Goal: Find specific page/section: Find specific page/section

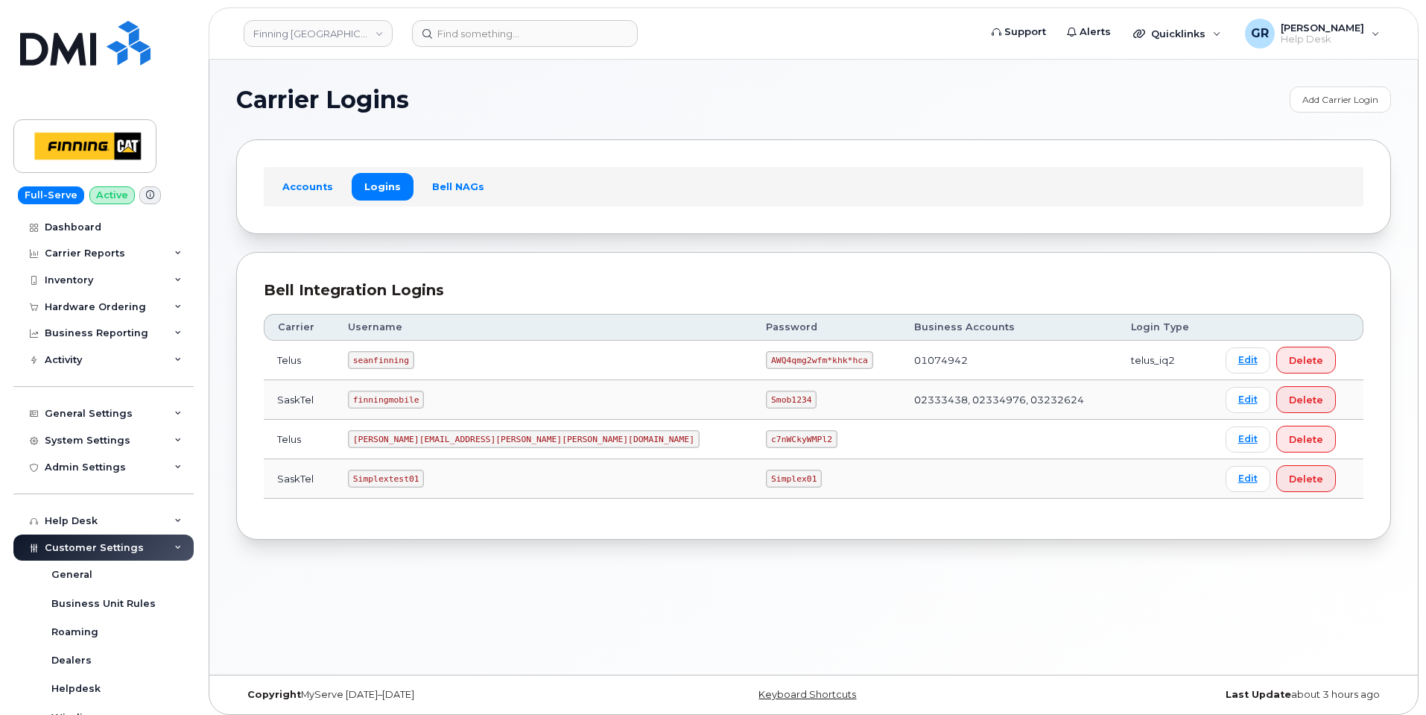
click at [396, 362] on code "seanfinning" at bounding box center [381, 360] width 66 height 18
click at [446, 93] on h1 "Carrier Logins" at bounding box center [759, 100] width 1046 height 24
click at [588, 82] on div "Carrier Logins Add Carrier Login Accounts Logins Bell NAGs Bell Integration Log…" at bounding box center [813, 367] width 1209 height 615
